Goal: Task Accomplishment & Management: Use online tool/utility

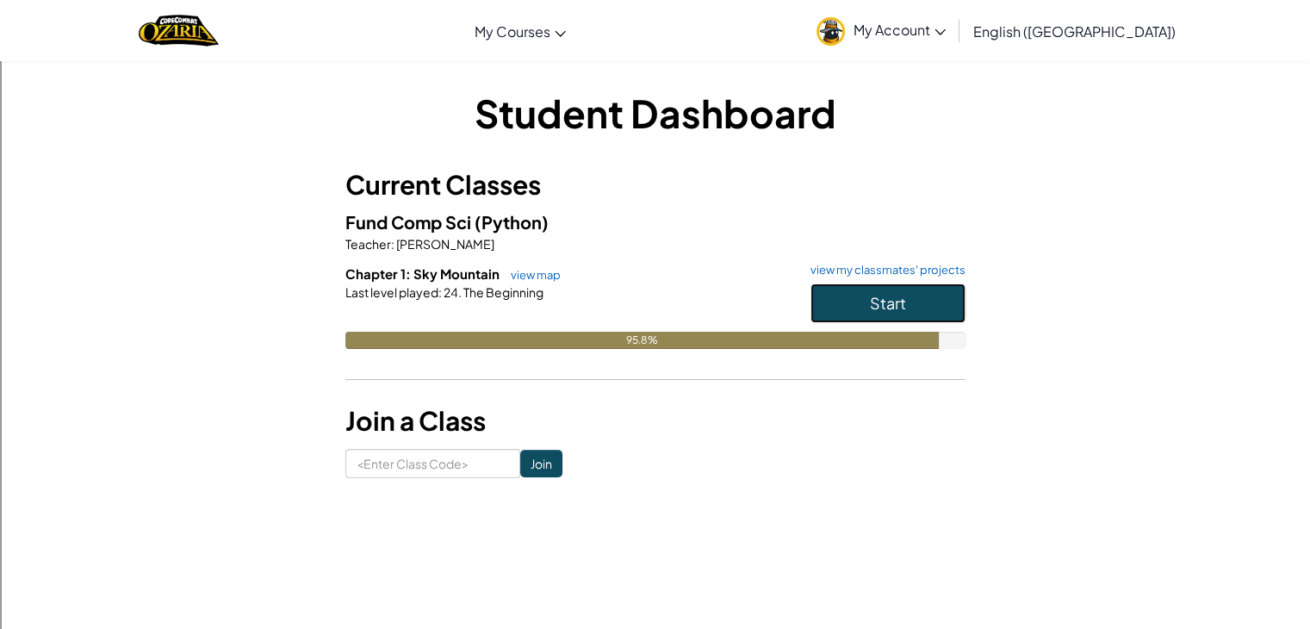
click at [874, 294] on span "Start" at bounding box center [888, 303] width 36 height 20
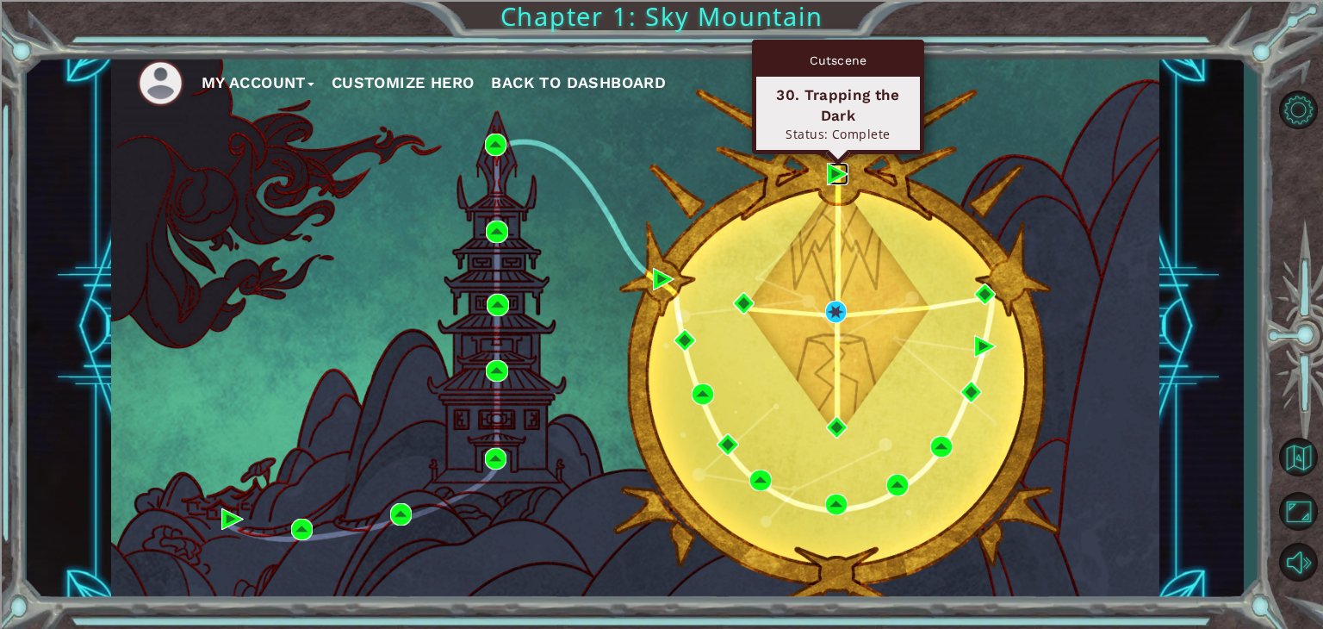
click at [837, 170] on img at bounding box center [838, 174] width 22 height 22
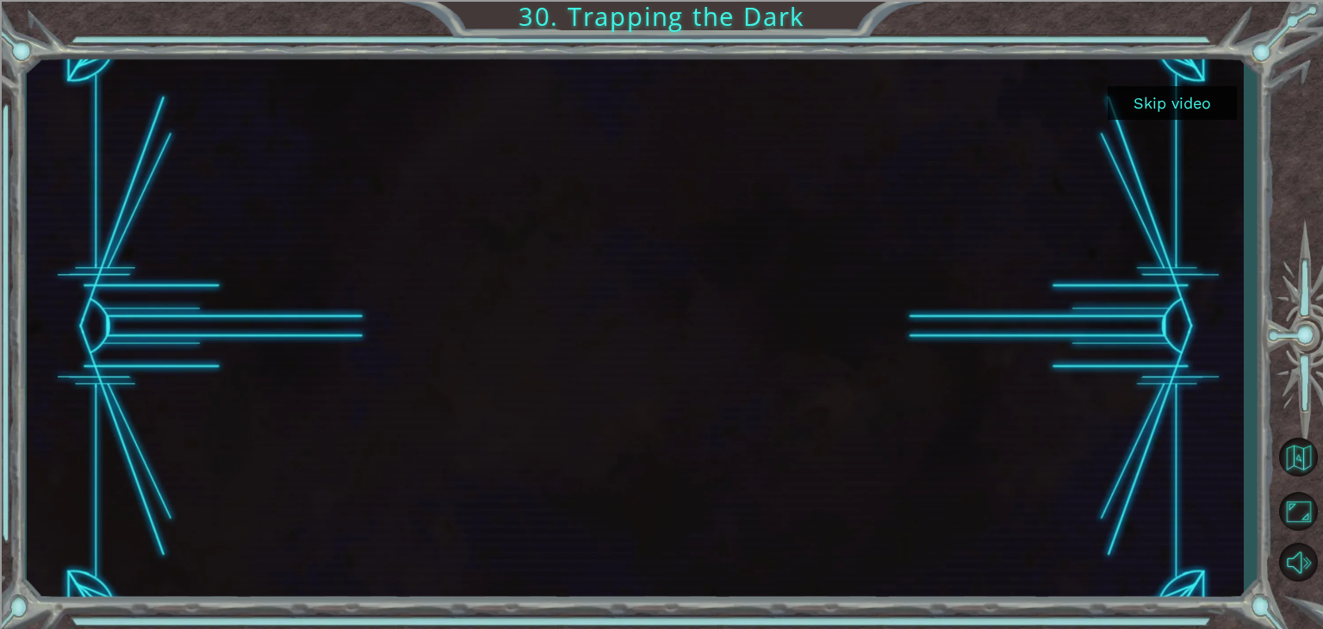
click at [1156, 108] on button "Skip video" at bounding box center [1171, 103] width 129 height 34
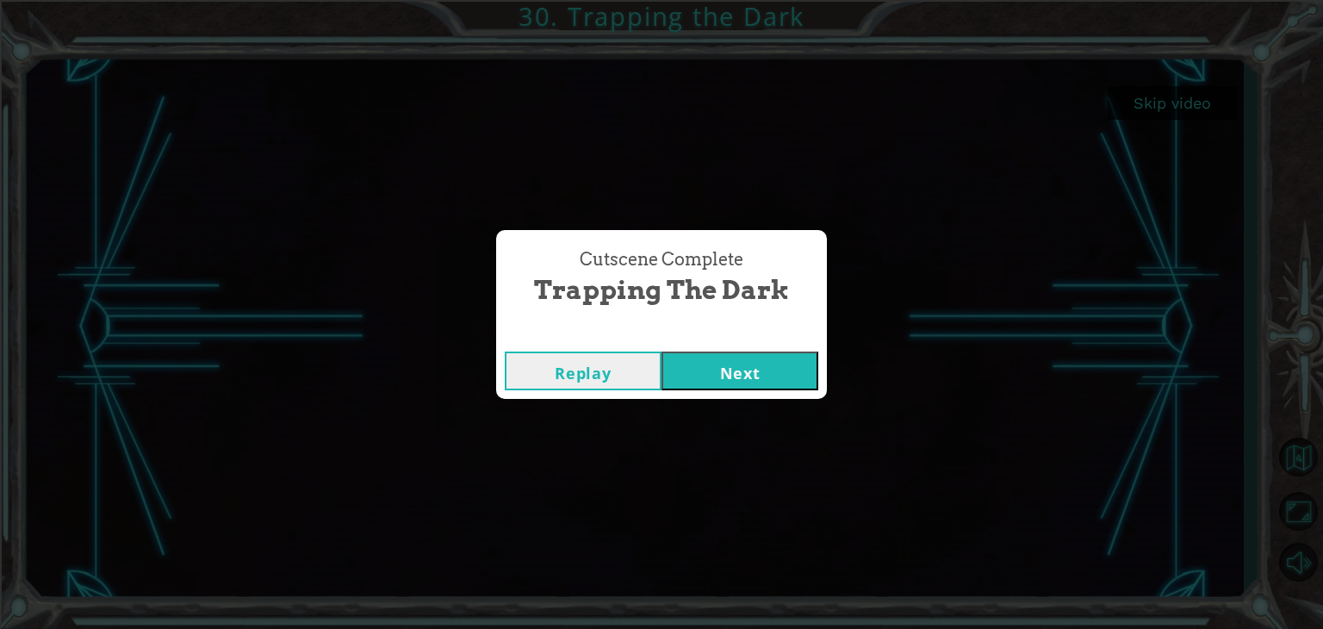
click at [728, 368] on button "Next" at bounding box center [739, 370] width 157 height 39
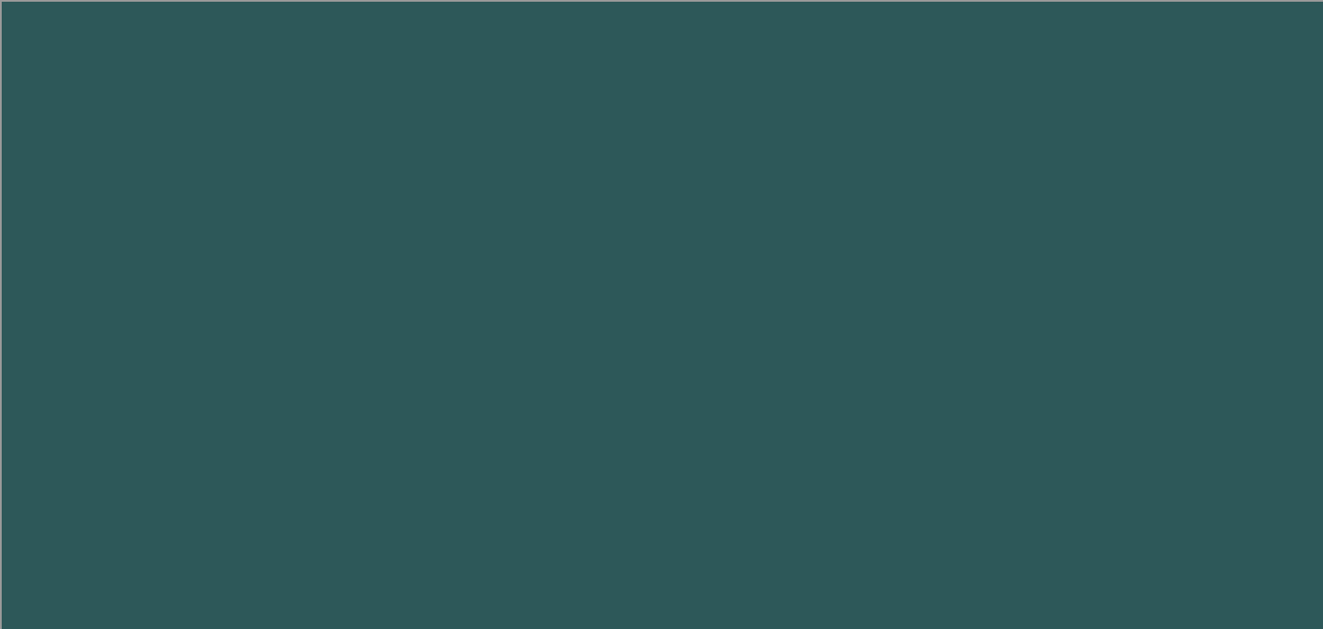
click at [728, 368] on body at bounding box center [661, 314] width 1323 height 629
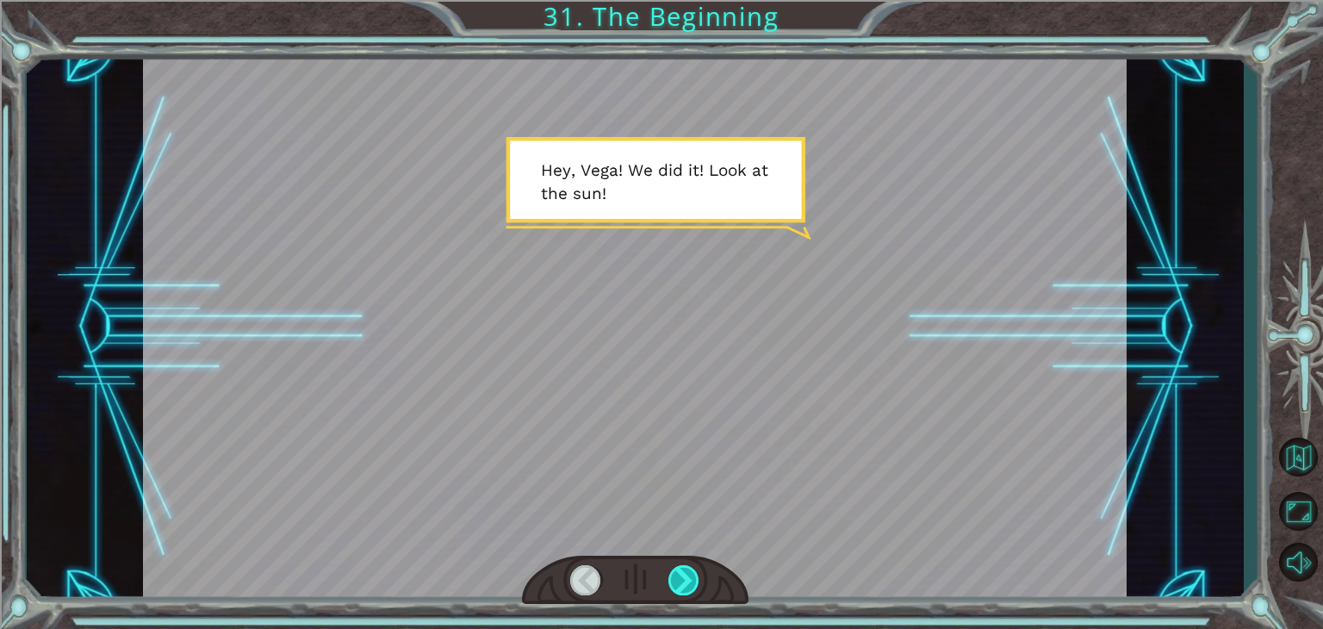
click at [675, 584] on div at bounding box center [683, 580] width 31 height 30
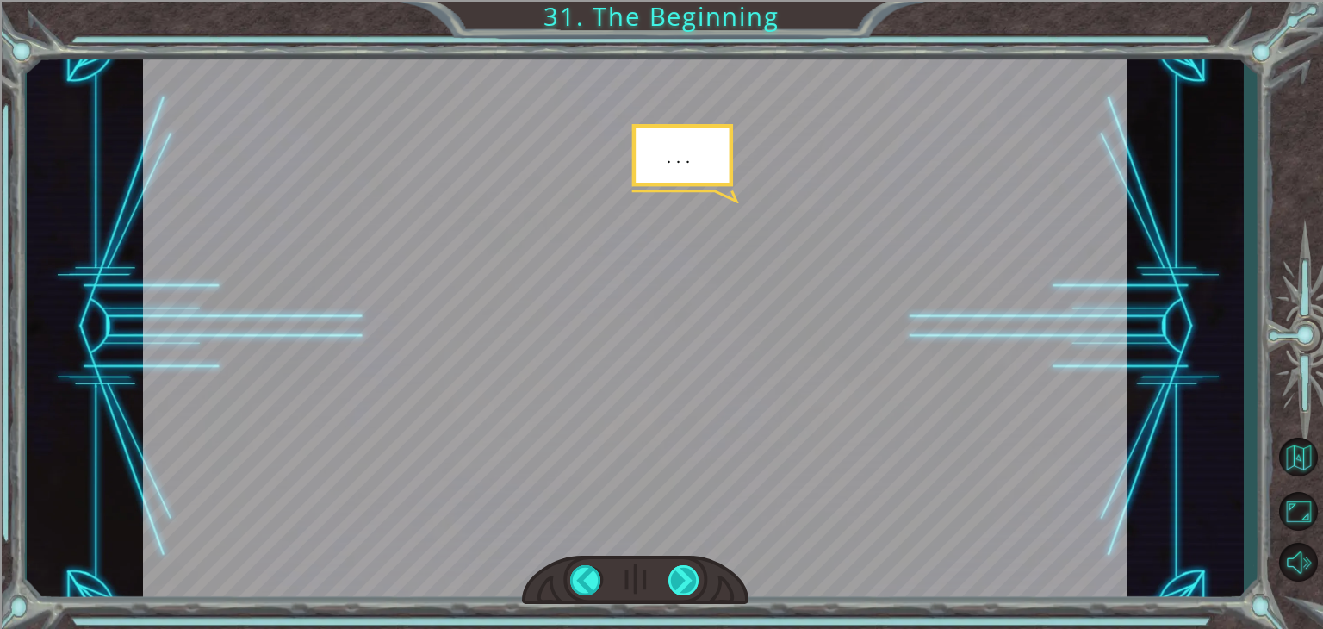
click at [675, 584] on div at bounding box center [683, 580] width 31 height 30
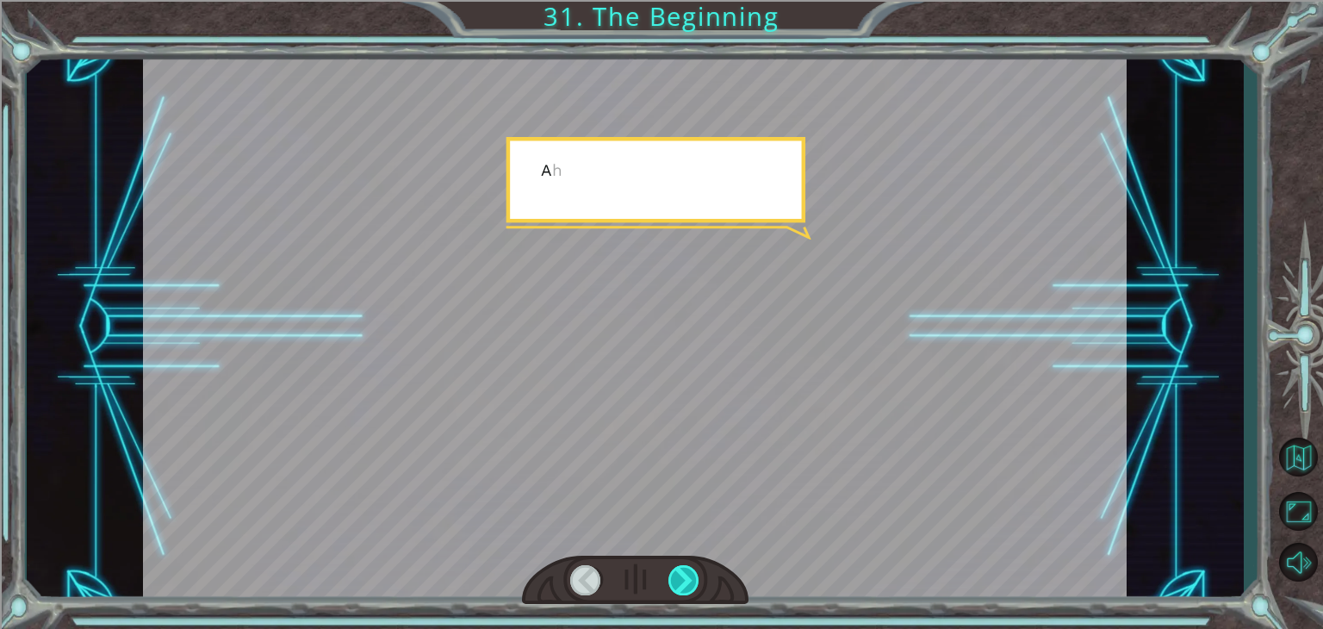
click at [675, 584] on div at bounding box center [683, 580] width 31 height 30
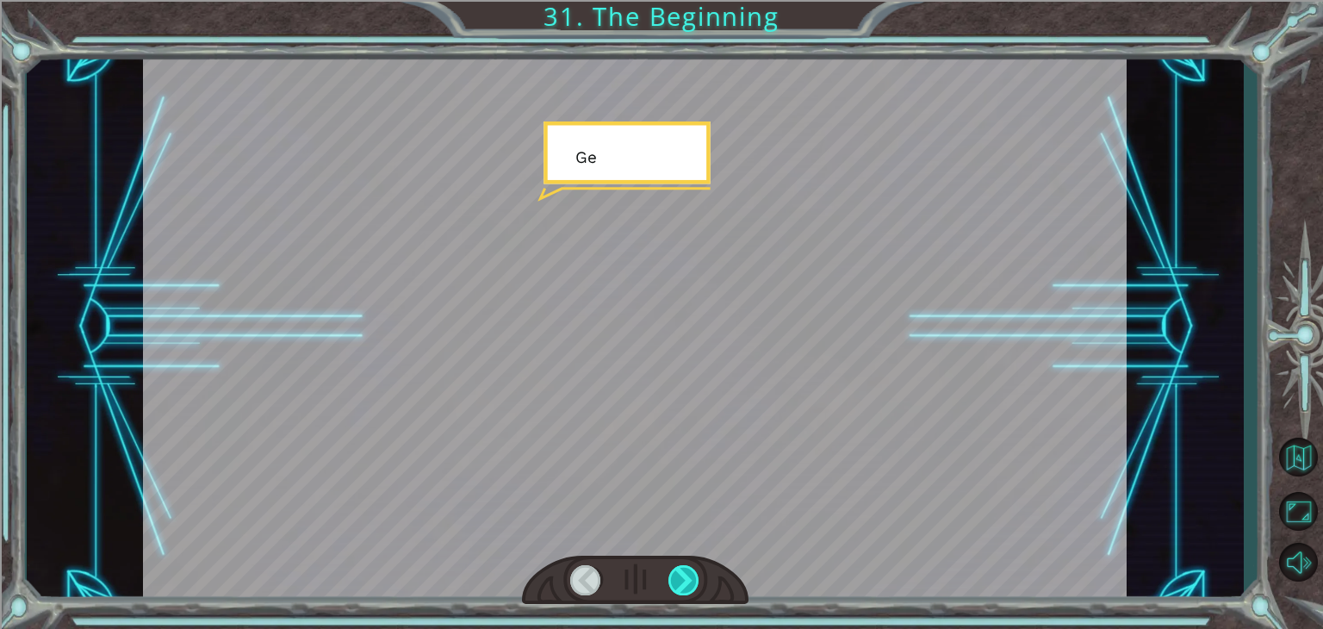
click at [675, 584] on div at bounding box center [683, 580] width 31 height 30
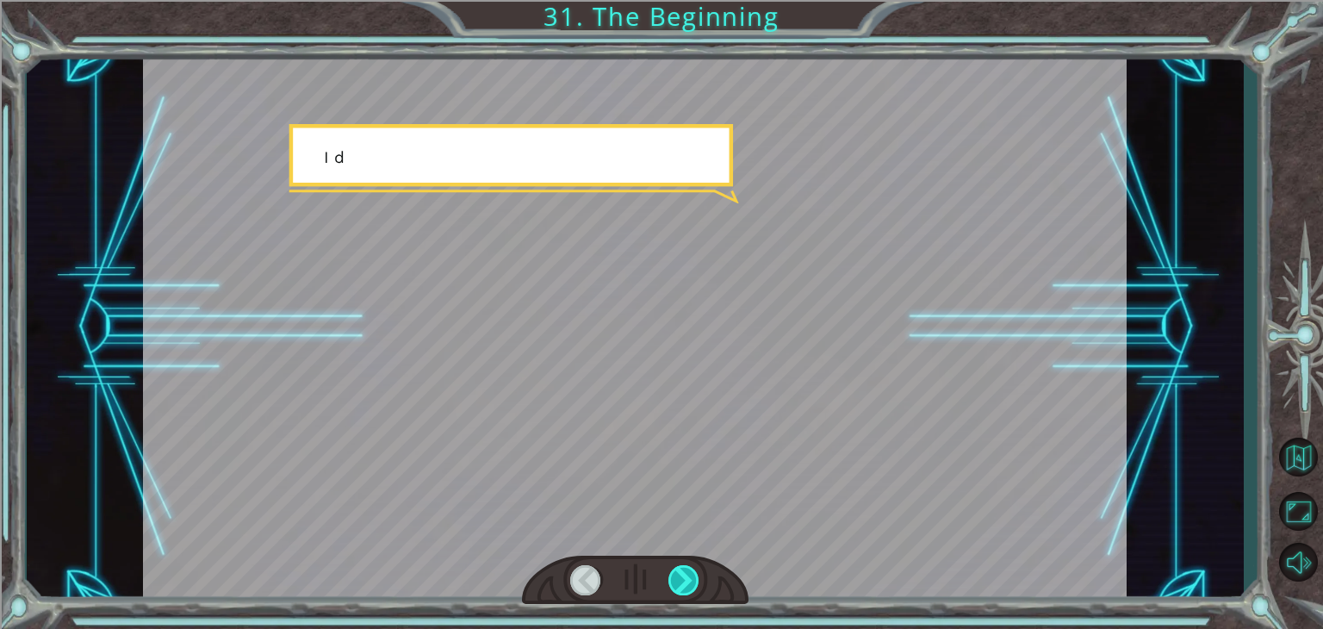
click at [675, 584] on div at bounding box center [683, 580] width 31 height 30
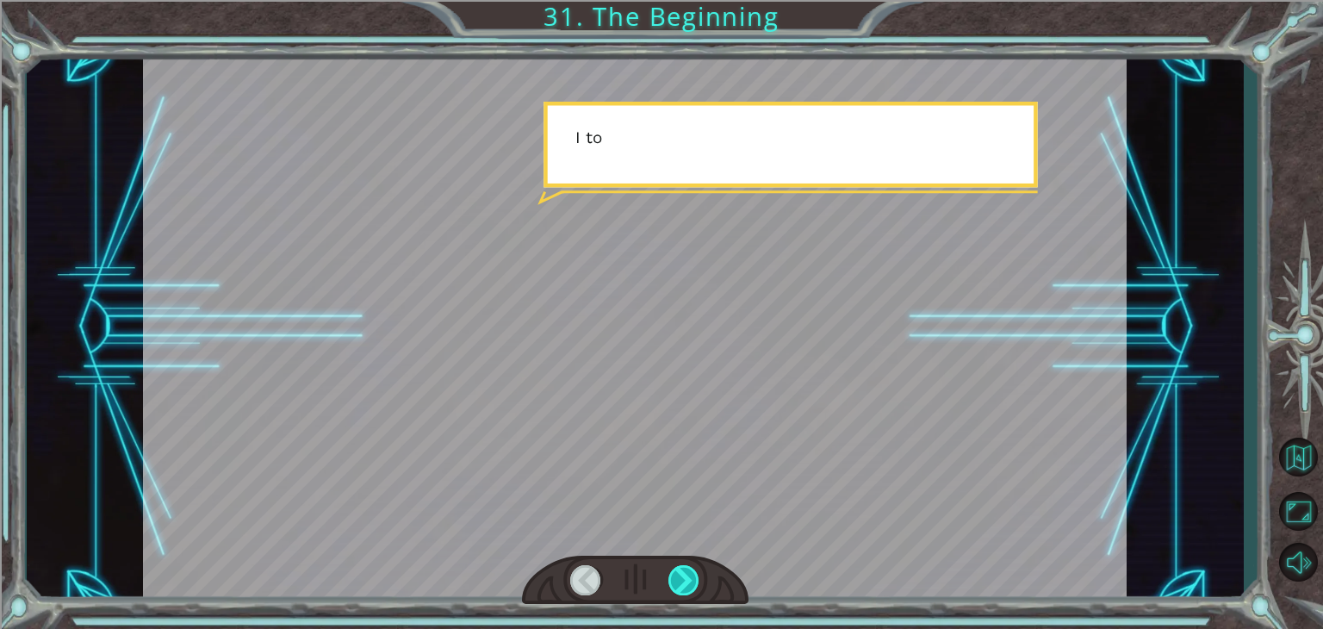
click at [675, 584] on div at bounding box center [683, 580] width 31 height 30
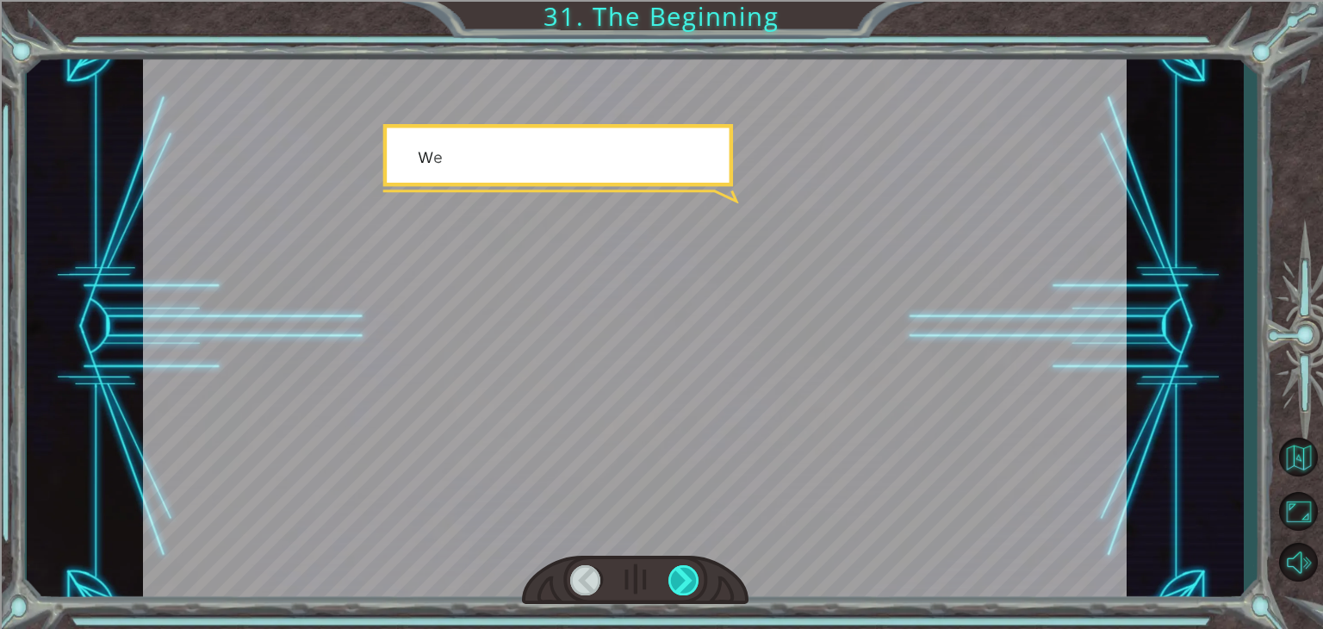
click at [675, 584] on div at bounding box center [683, 580] width 31 height 30
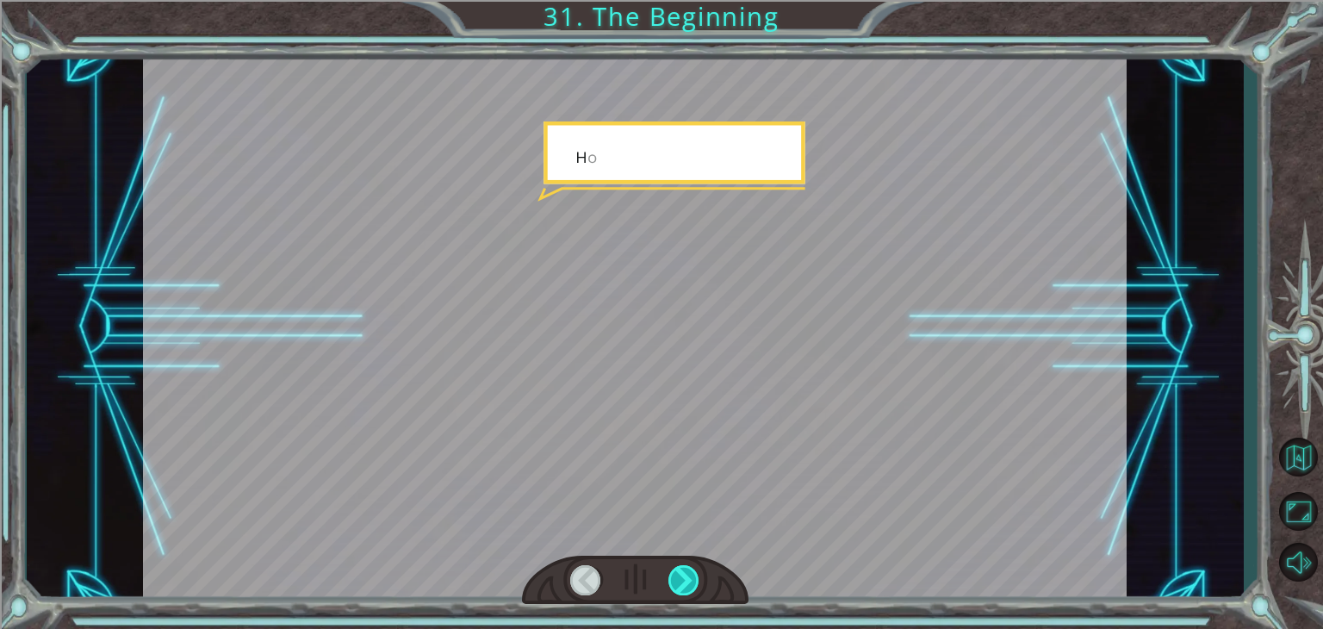
click at [675, 584] on div at bounding box center [683, 580] width 31 height 30
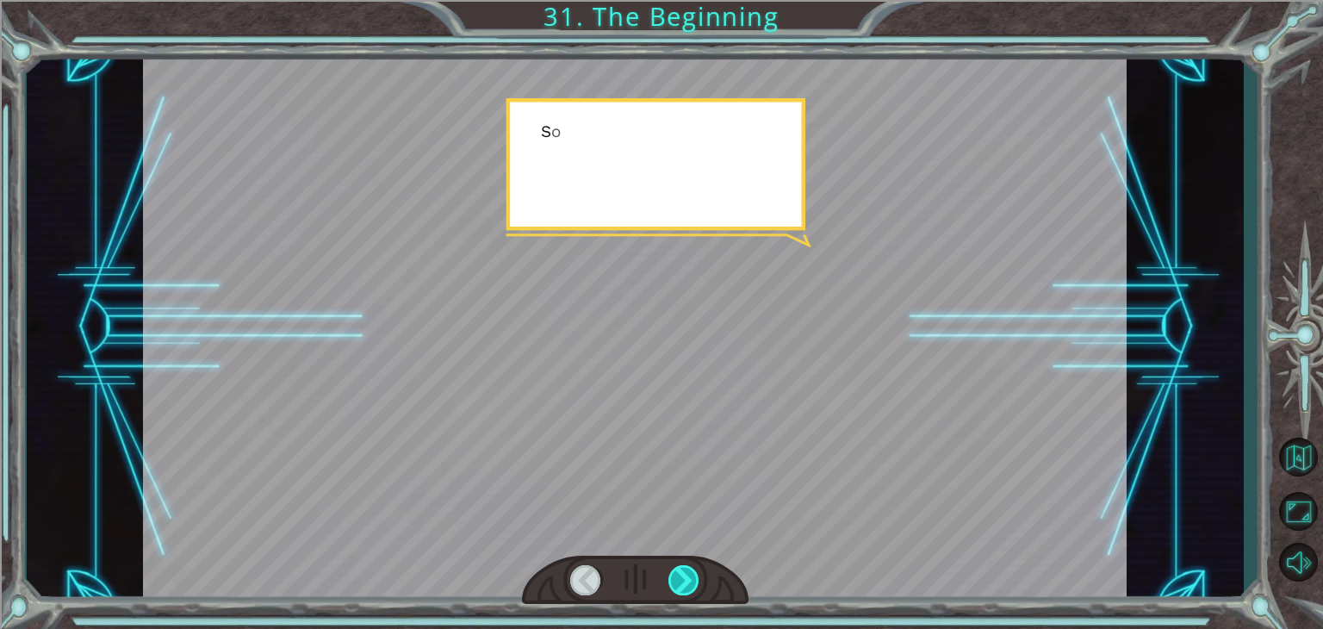
click at [675, 584] on div at bounding box center [683, 580] width 31 height 30
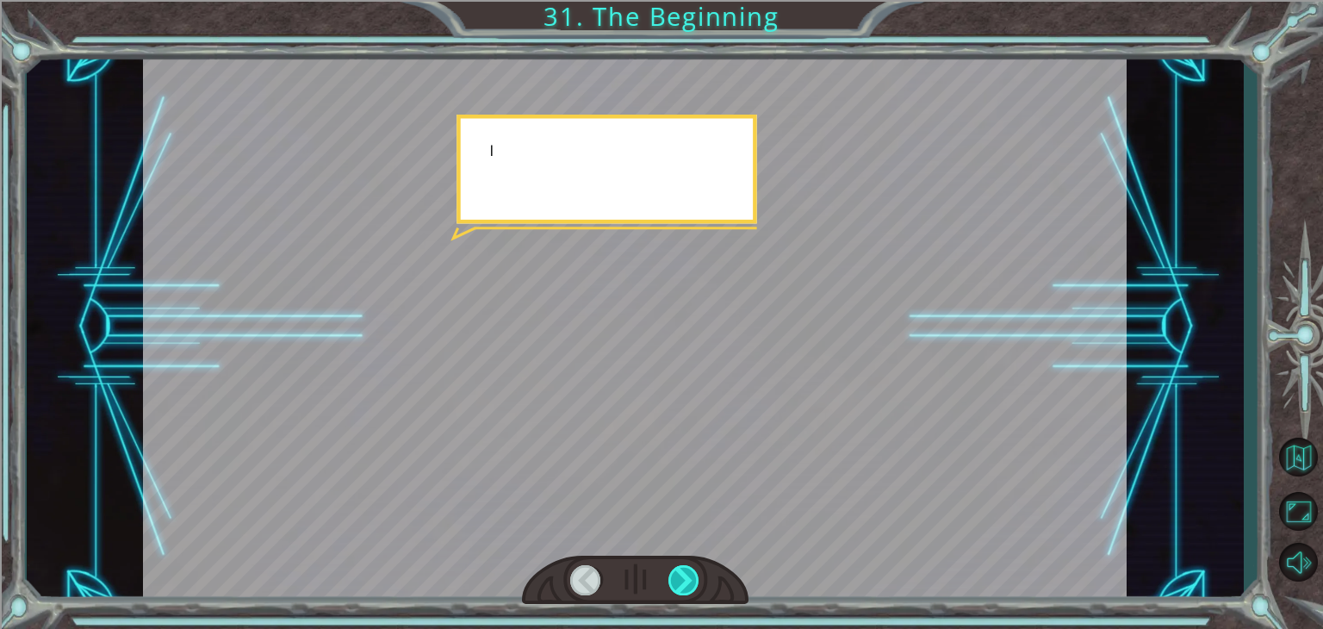
click at [675, 584] on div at bounding box center [683, 580] width 31 height 30
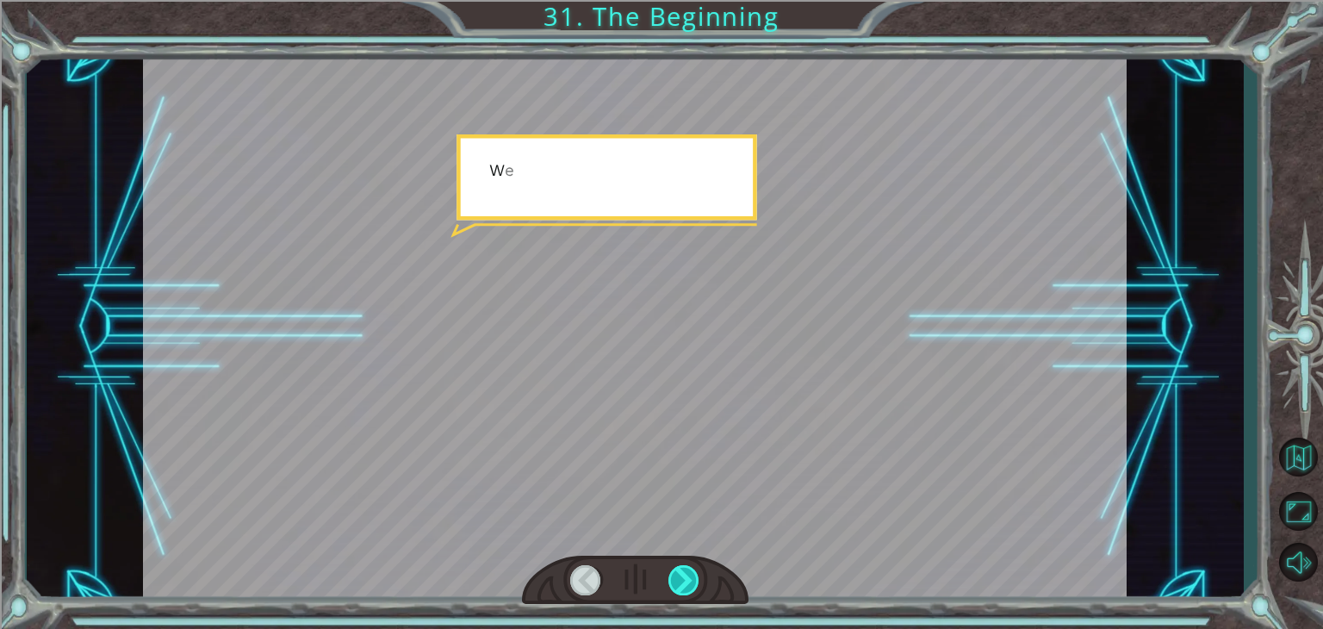
click at [675, 584] on div at bounding box center [683, 580] width 31 height 30
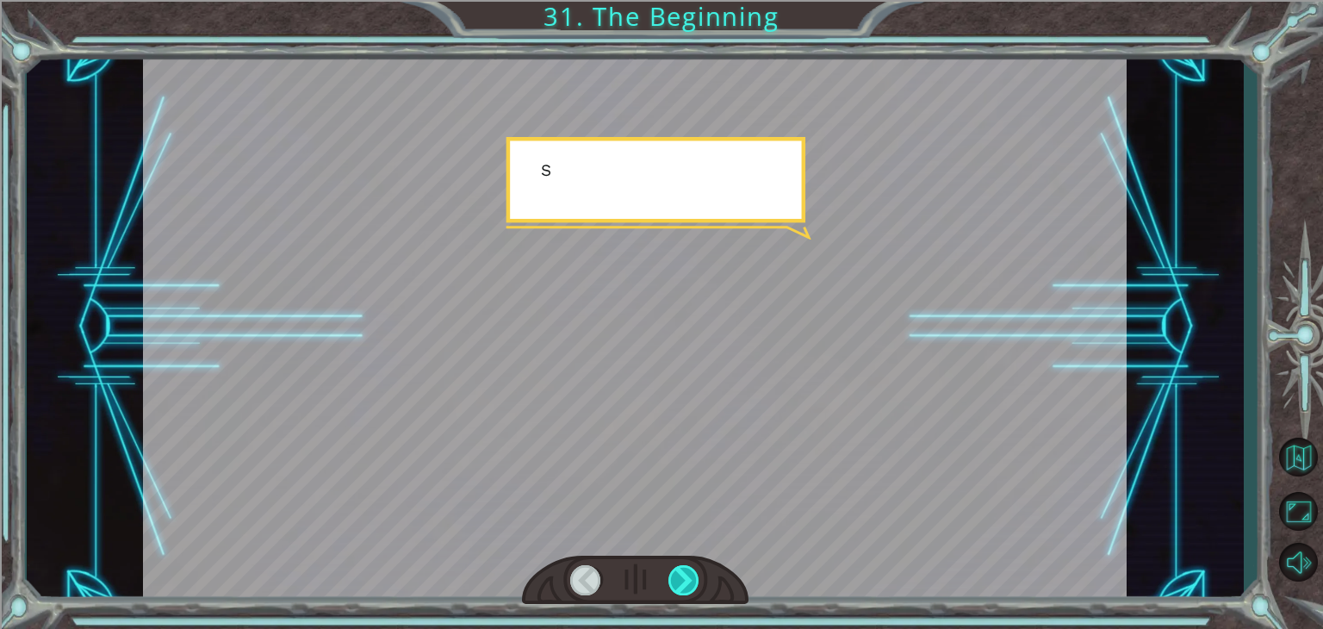
click at [675, 584] on div at bounding box center [683, 580] width 31 height 30
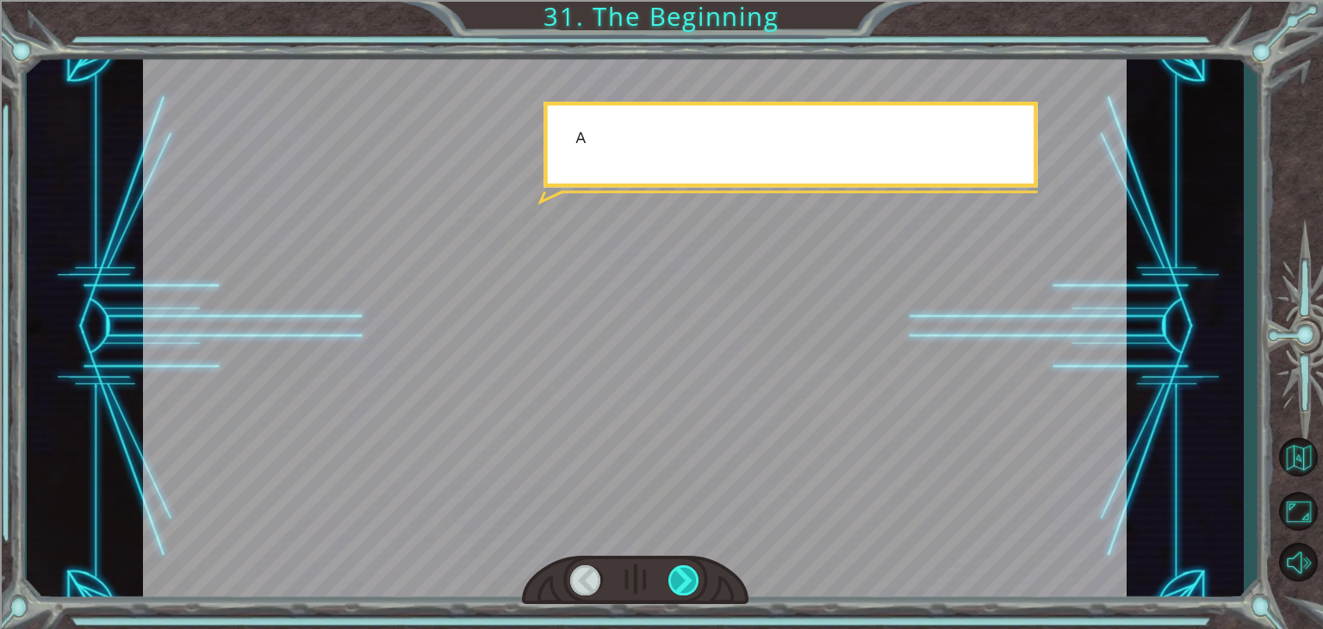
click at [675, 584] on div at bounding box center [683, 580] width 31 height 30
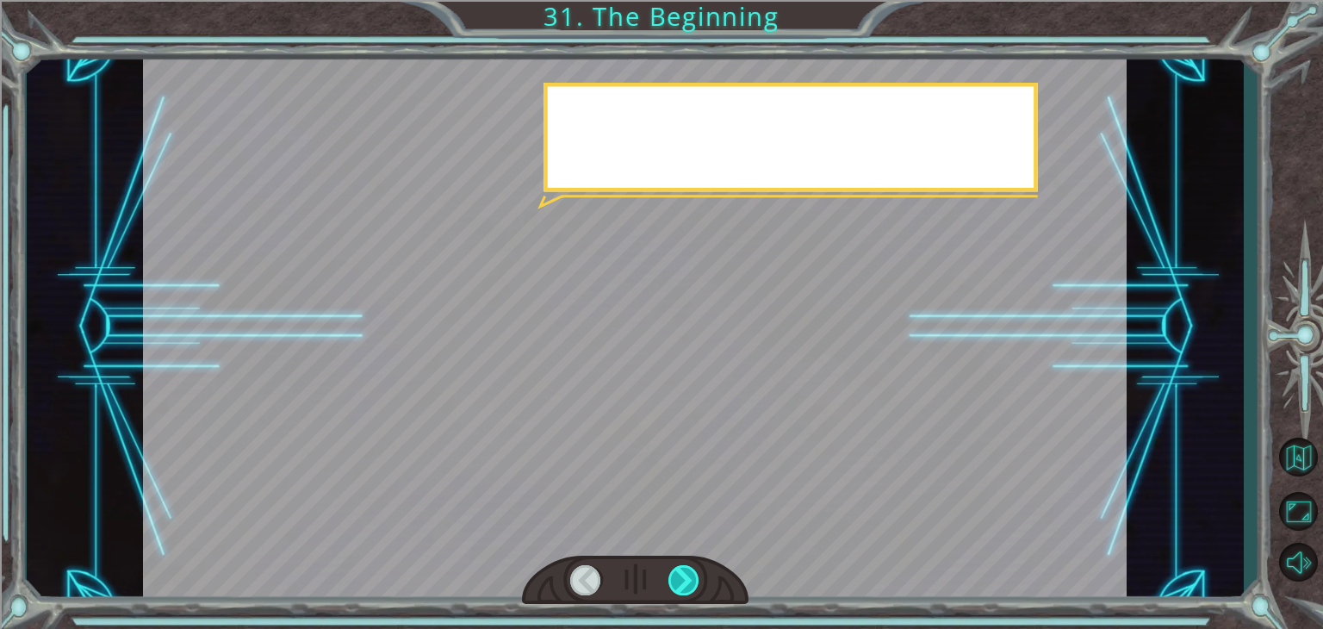
click at [675, 584] on div at bounding box center [683, 580] width 31 height 30
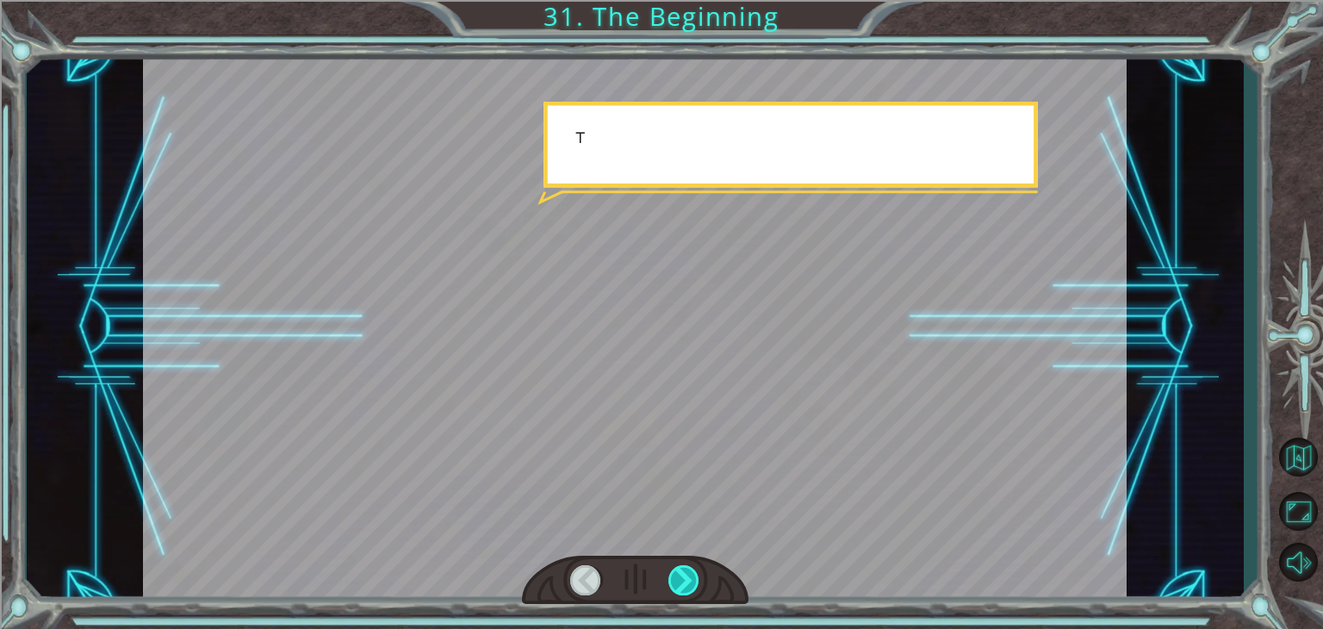
click at [675, 584] on div at bounding box center [683, 580] width 31 height 30
click at [697, 586] on div at bounding box center [683, 580] width 31 height 30
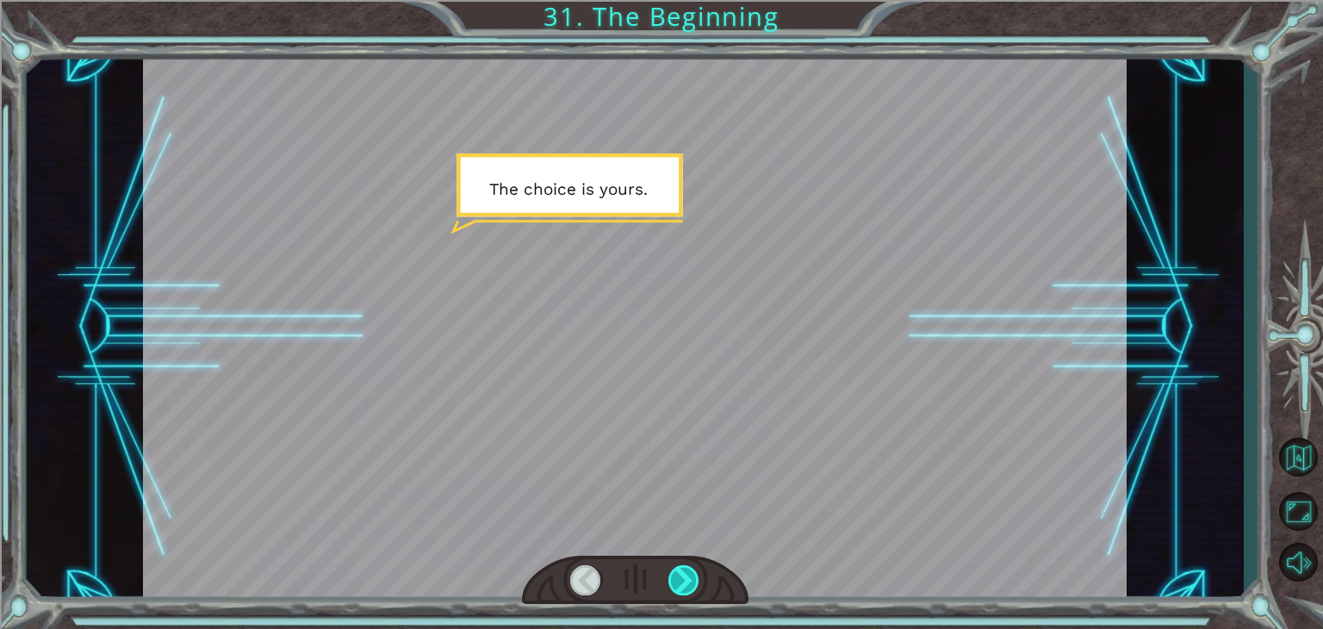
click at [697, 586] on div at bounding box center [683, 580] width 31 height 30
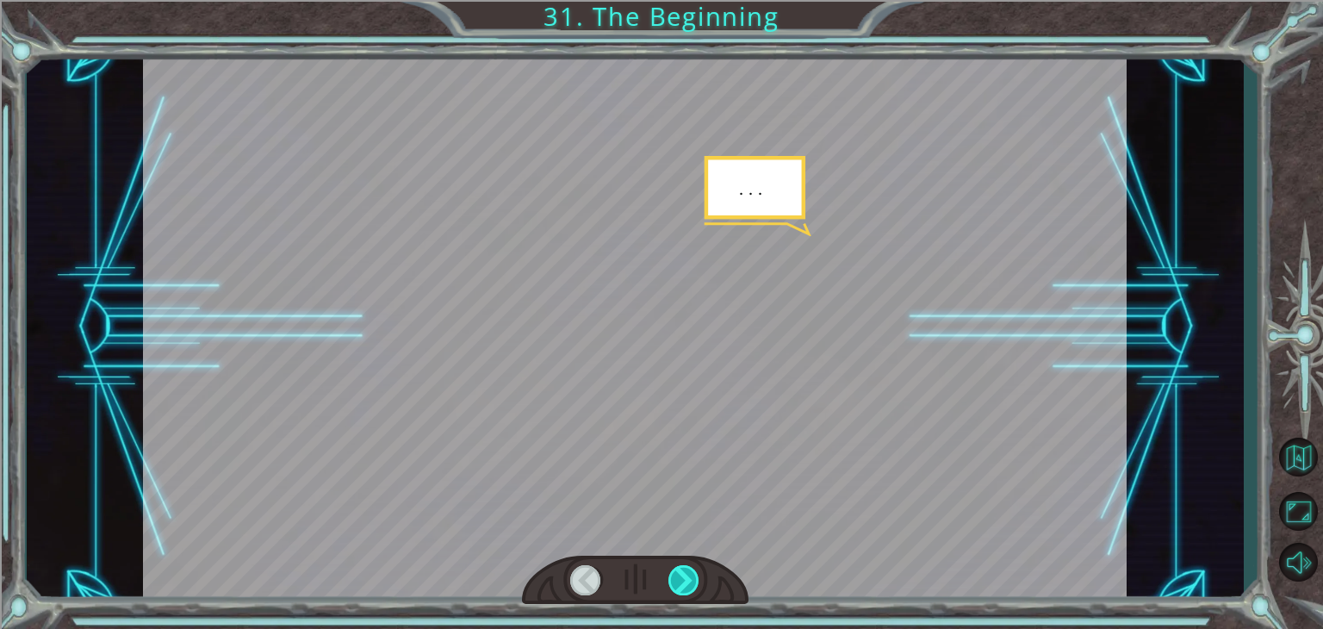
click at [697, 586] on div at bounding box center [683, 580] width 31 height 30
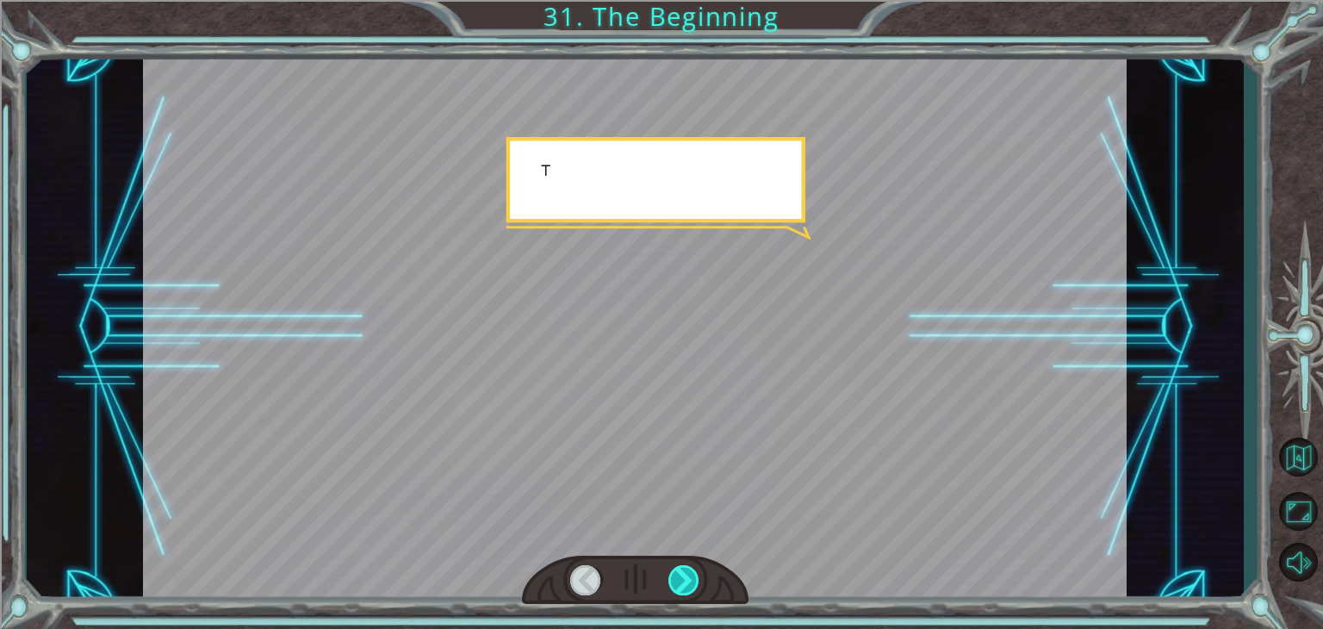
click at [697, 586] on div at bounding box center [683, 580] width 31 height 30
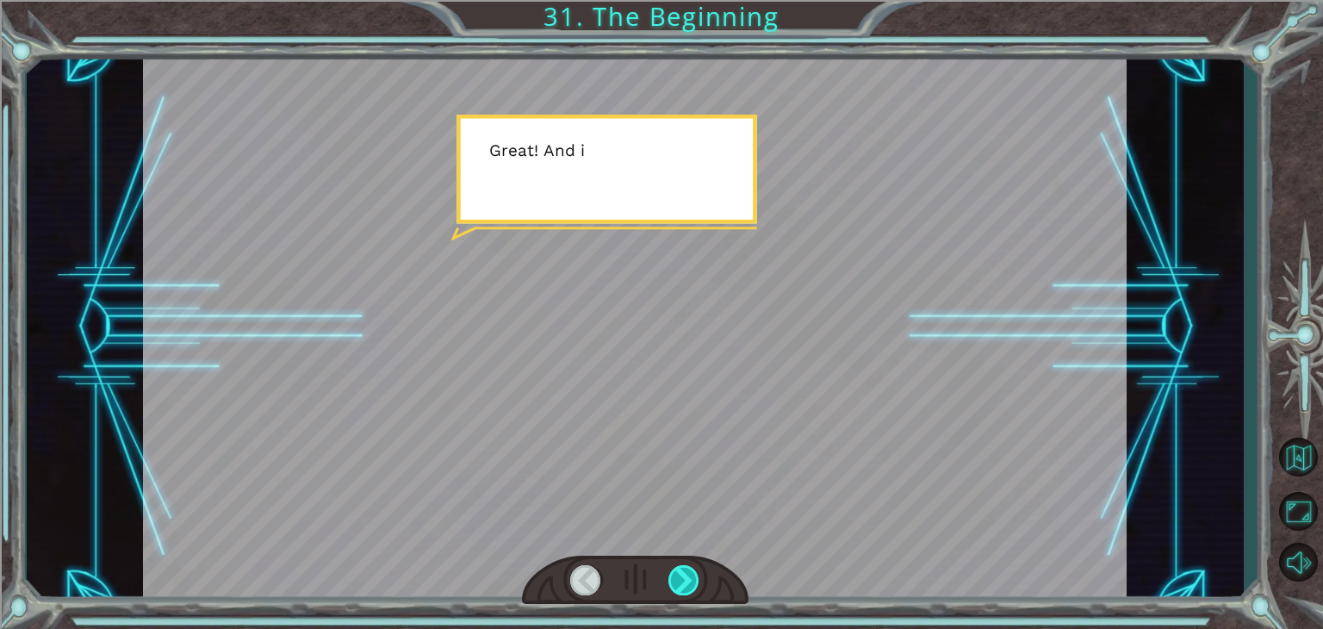
click at [697, 586] on div at bounding box center [683, 580] width 31 height 30
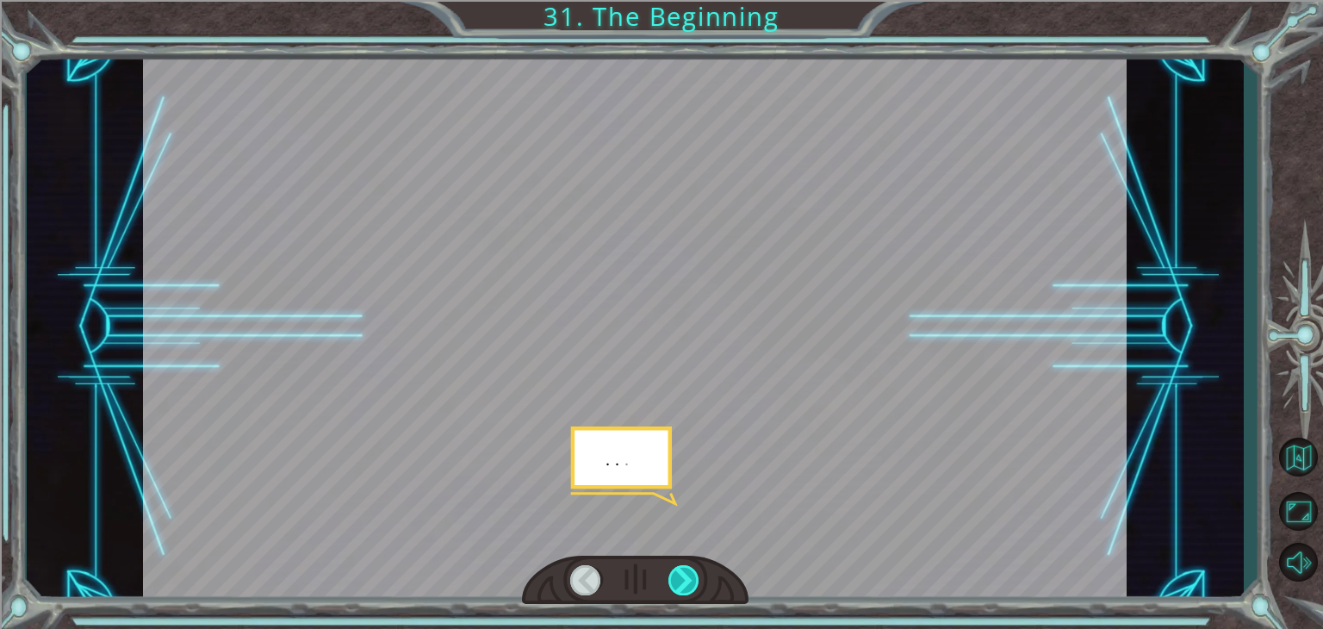
click at [697, 586] on div at bounding box center [683, 580] width 31 height 30
click at [687, 584] on div at bounding box center [683, 580] width 31 height 30
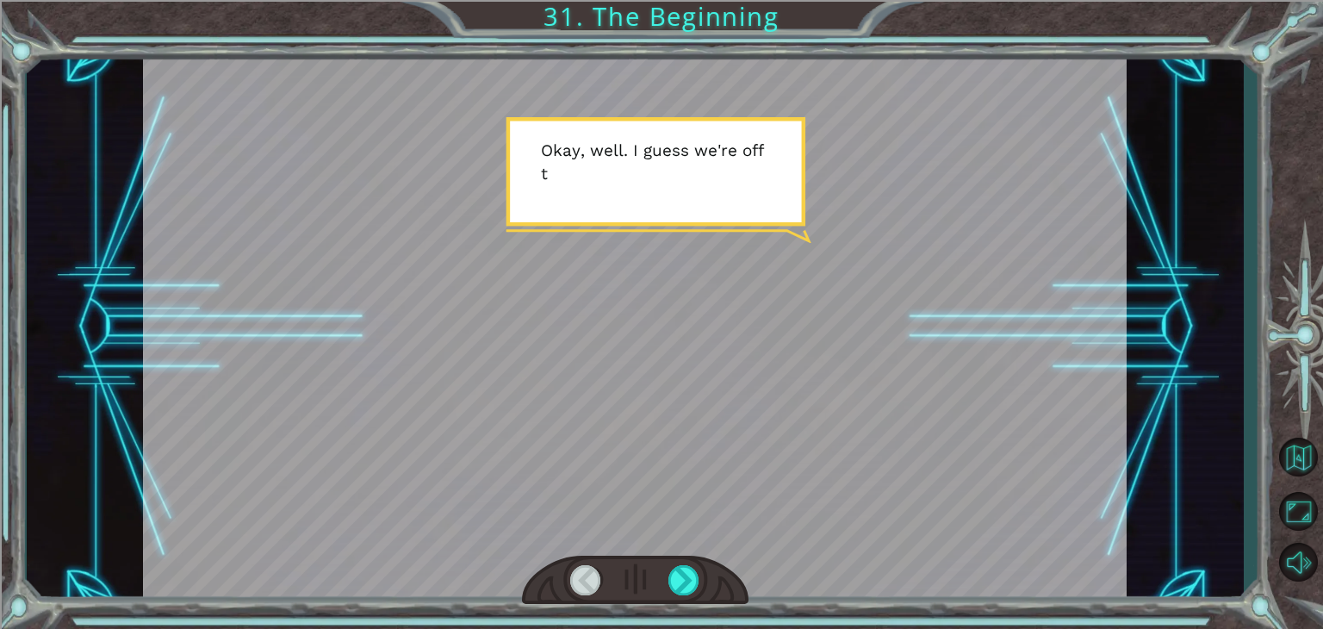
drag, startPoint x: 687, startPoint y: 584, endPoint x: 671, endPoint y: 443, distance: 142.2
click at [671, 443] on div at bounding box center [634, 327] width 983 height 553
click at [689, 573] on div at bounding box center [683, 580] width 31 height 30
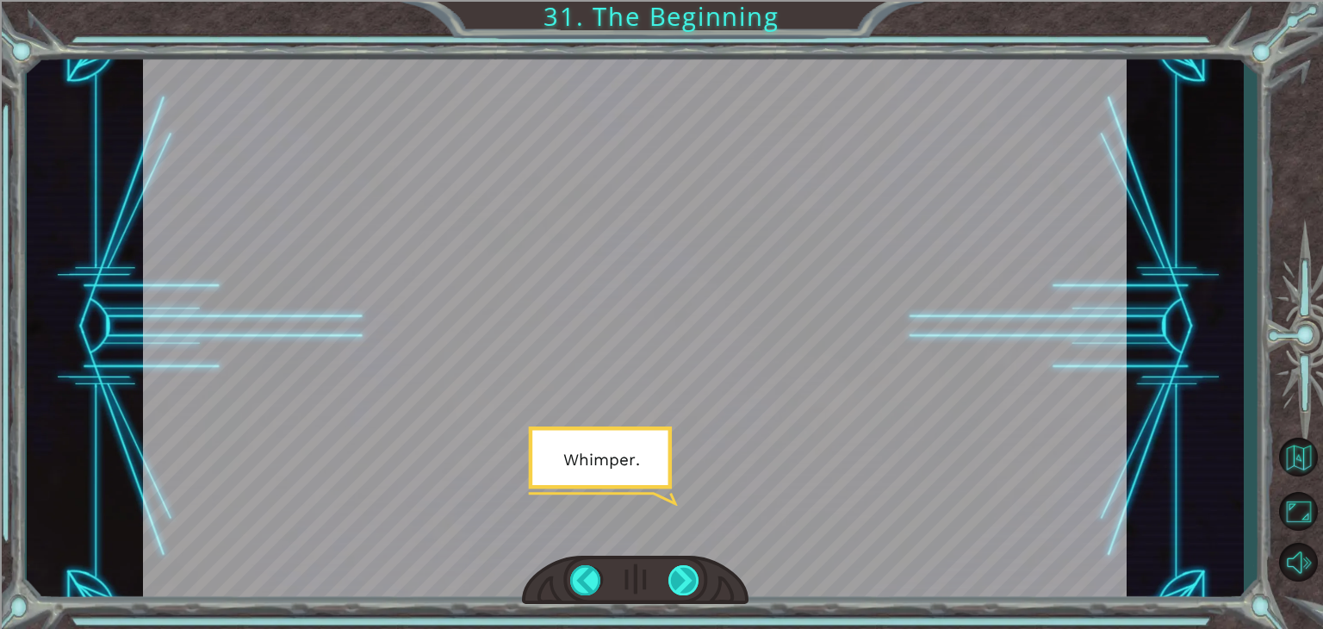
click at [675, 573] on div at bounding box center [683, 580] width 31 height 30
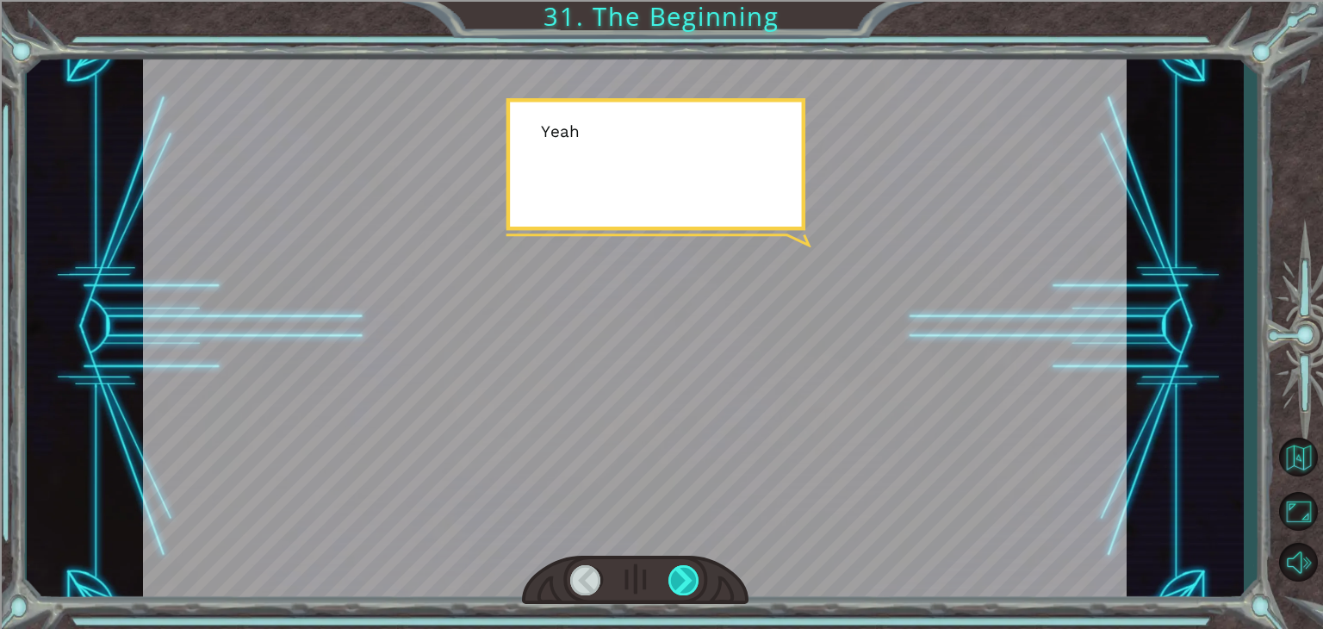
click at [675, 573] on div at bounding box center [683, 580] width 31 height 30
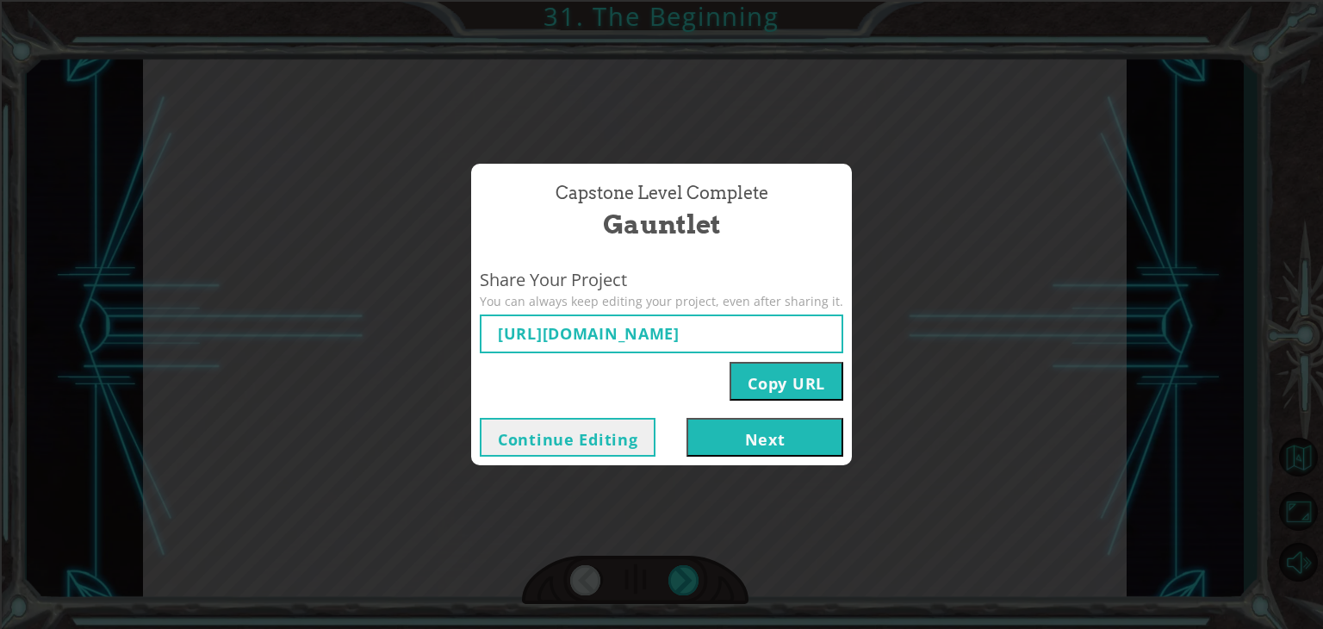
type input "https://www.ozaria.com/play/game-dev-level/1fhcapstoneb/68af1611e874729c9b172d6…"
click at [754, 442] on button "Next" at bounding box center [764, 437] width 157 height 39
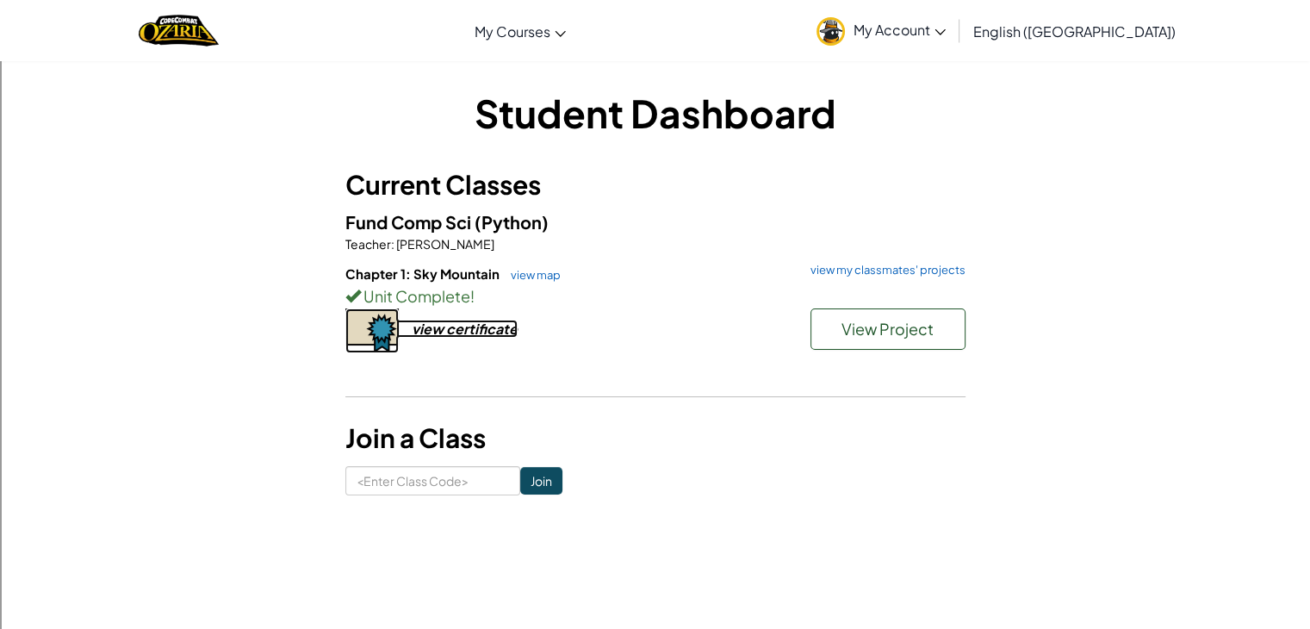
click at [487, 325] on div "view certificate" at bounding box center [465, 328] width 106 height 18
click at [544, 275] on link "view map" at bounding box center [531, 275] width 59 height 14
